Goal: Find specific page/section: Find specific page/section

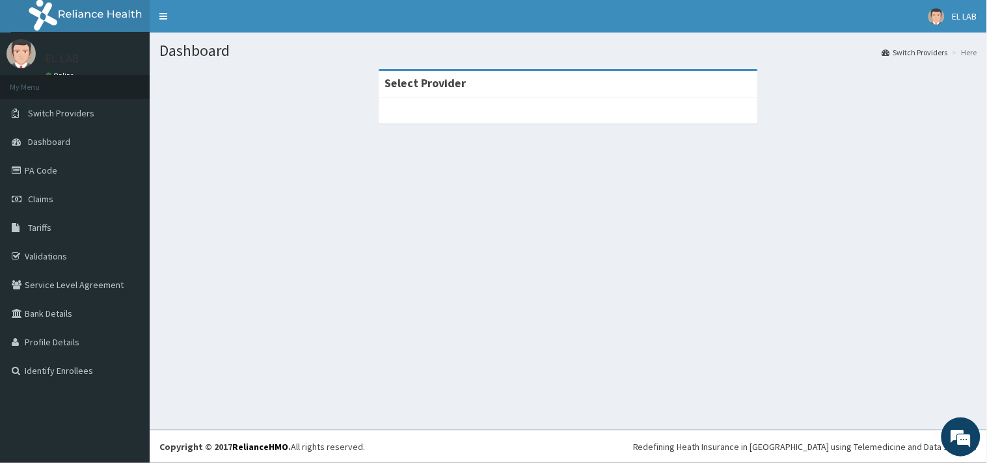
click at [618, 90] on div "Select Provider" at bounding box center [569, 84] width 380 height 27
click at [622, 101] on div at bounding box center [569, 111] width 380 height 26
click at [672, 81] on div "Select Provider" at bounding box center [569, 84] width 380 height 27
click at [605, 85] on div "Select Provider" at bounding box center [569, 84] width 380 height 27
click at [603, 94] on div "Select Provider" at bounding box center [569, 84] width 380 height 27
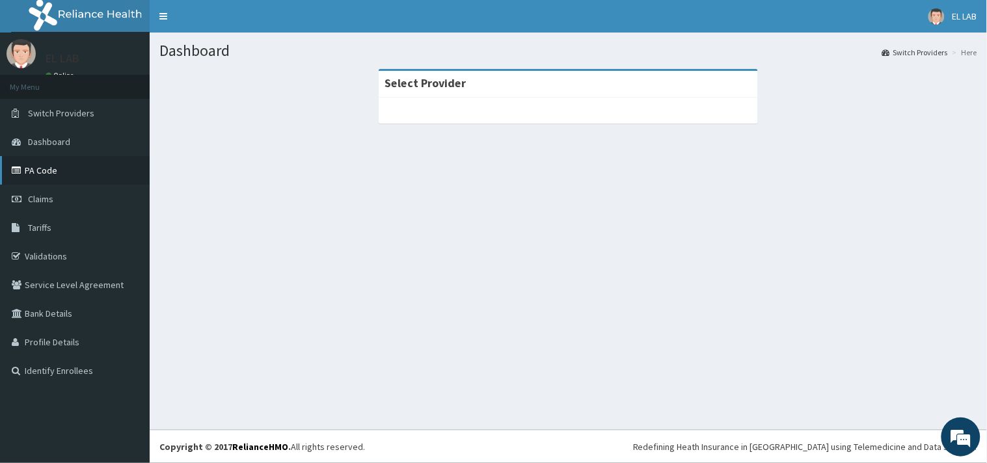
click at [92, 179] on link "PA Code" at bounding box center [75, 170] width 150 height 29
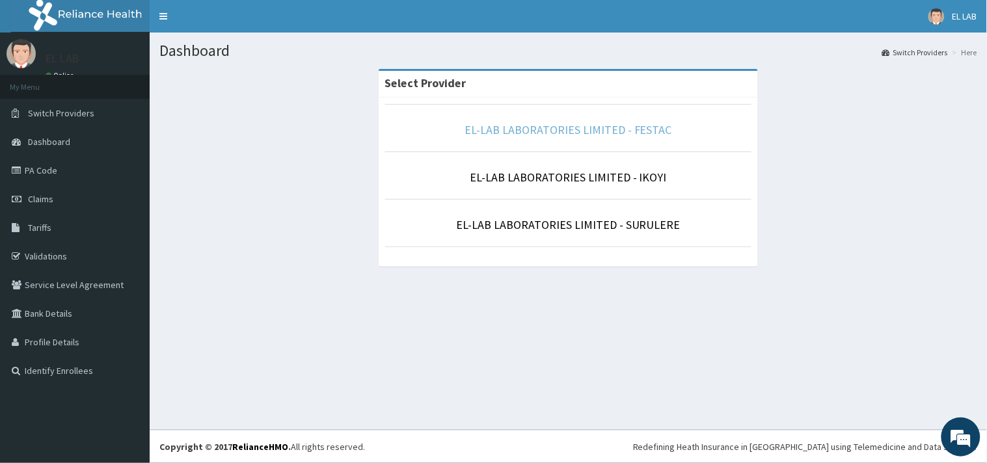
click at [580, 128] on link "EL-LAB LABORATORIES LIMITED - FESTAC" at bounding box center [569, 129] width 208 height 15
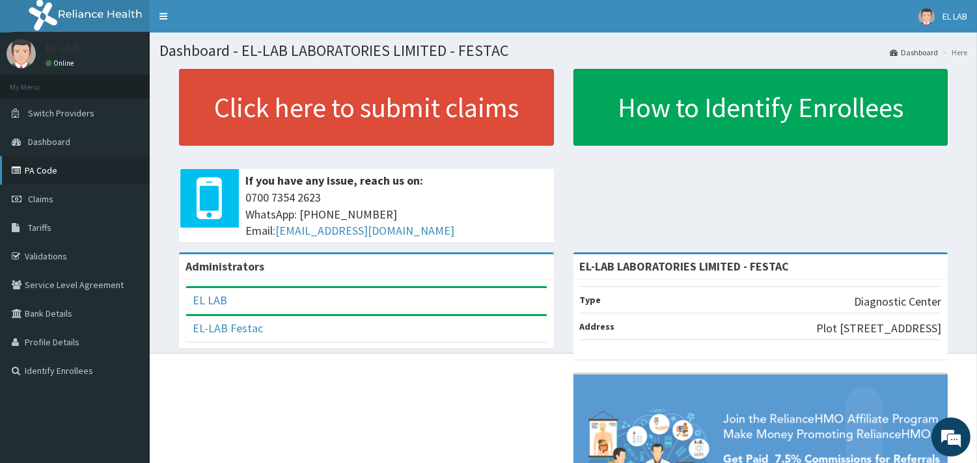
click at [80, 174] on link "PA Code" at bounding box center [75, 170] width 150 height 29
